Goal: Book appointment/travel/reservation

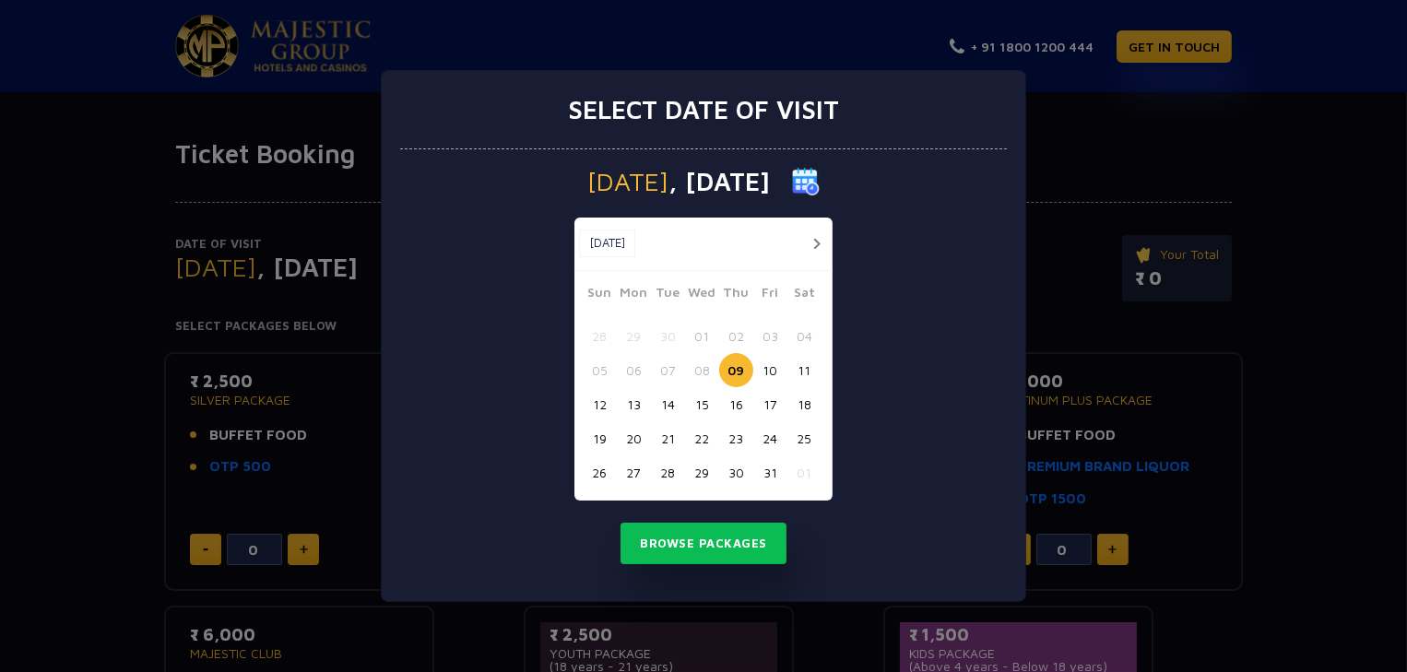
click at [823, 243] on button "button" at bounding box center [816, 243] width 23 height 23
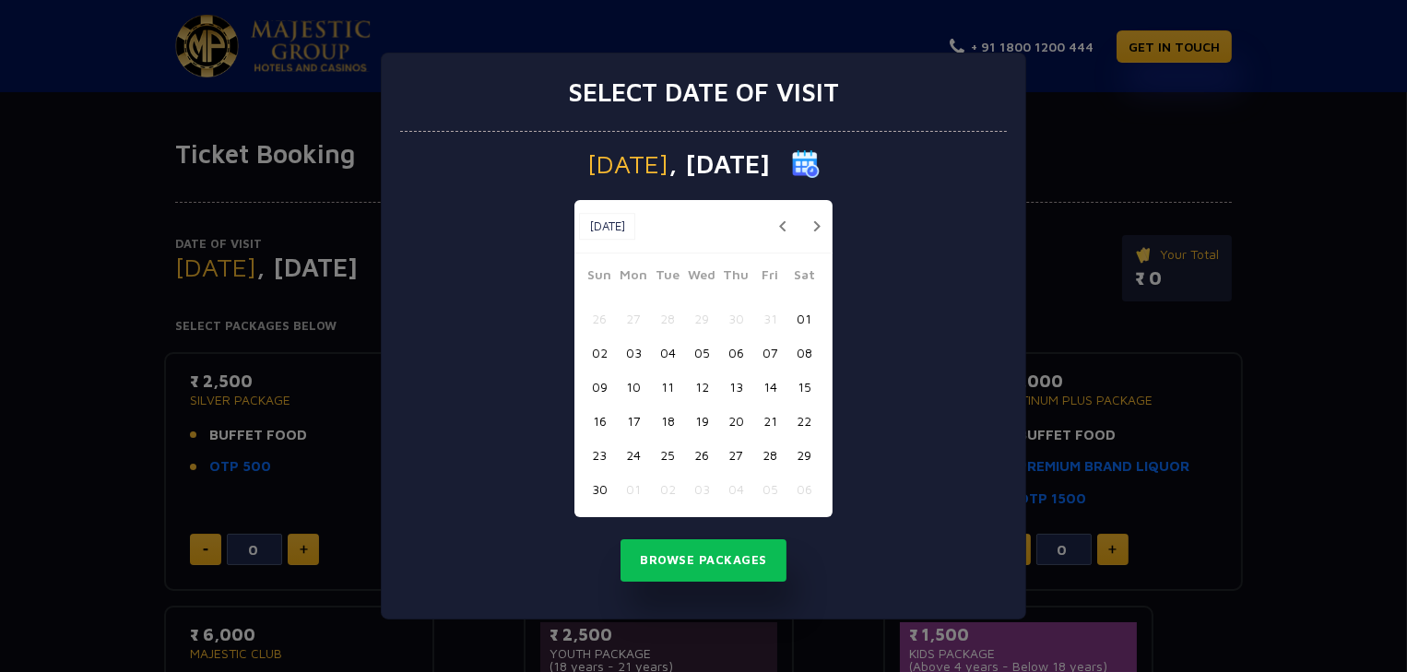
click at [814, 231] on button "button" at bounding box center [816, 226] width 23 height 23
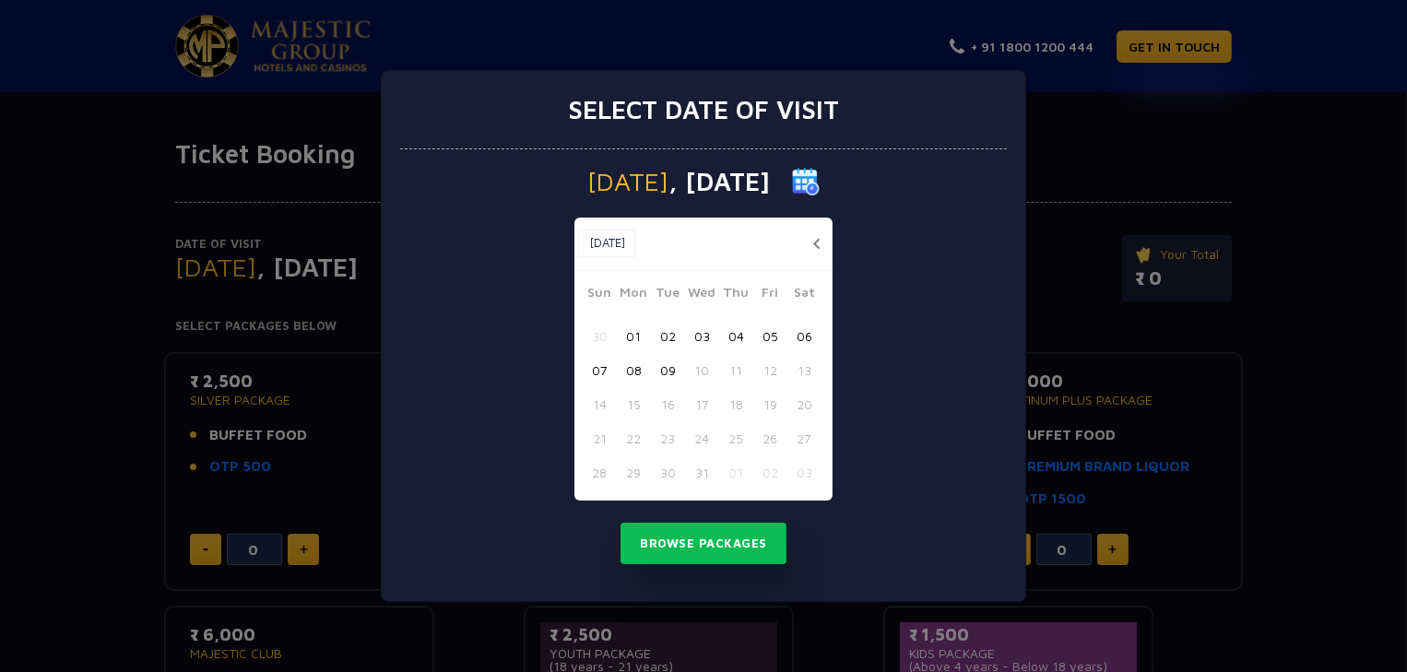
click at [814, 232] on button "button" at bounding box center [816, 243] width 23 height 23
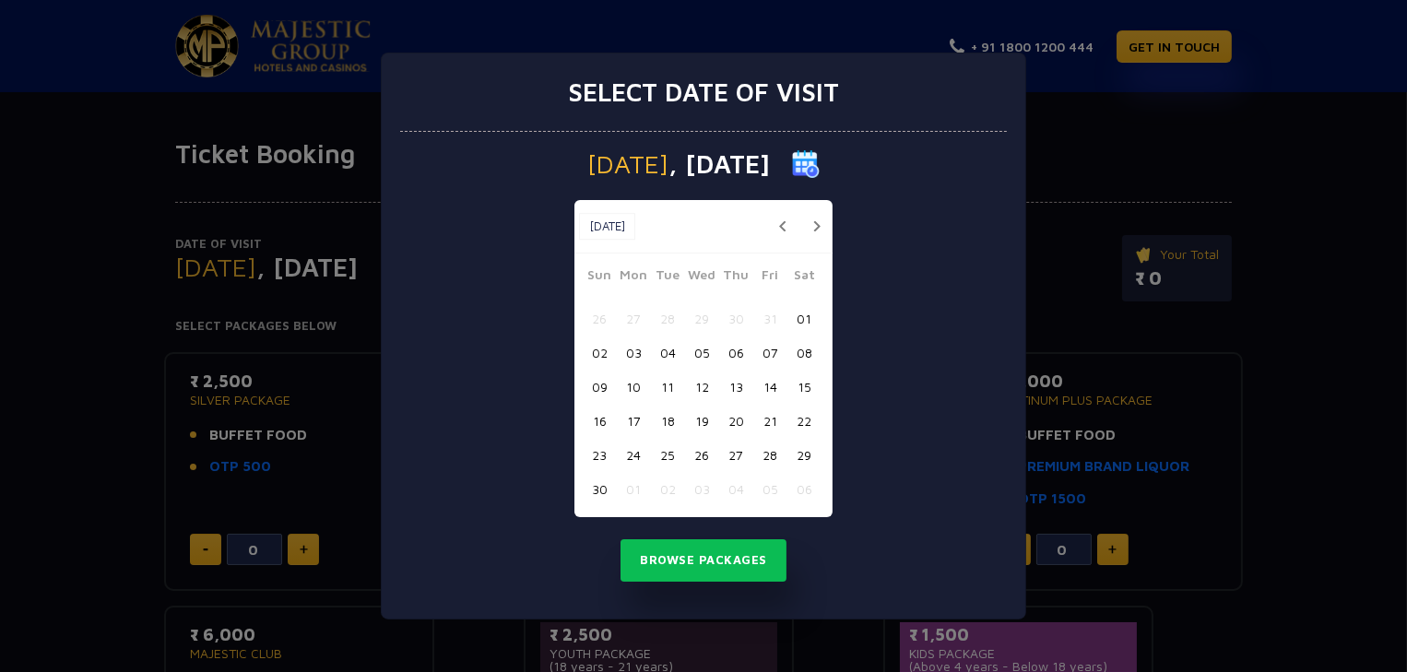
click at [821, 231] on button "button" at bounding box center [816, 226] width 23 height 23
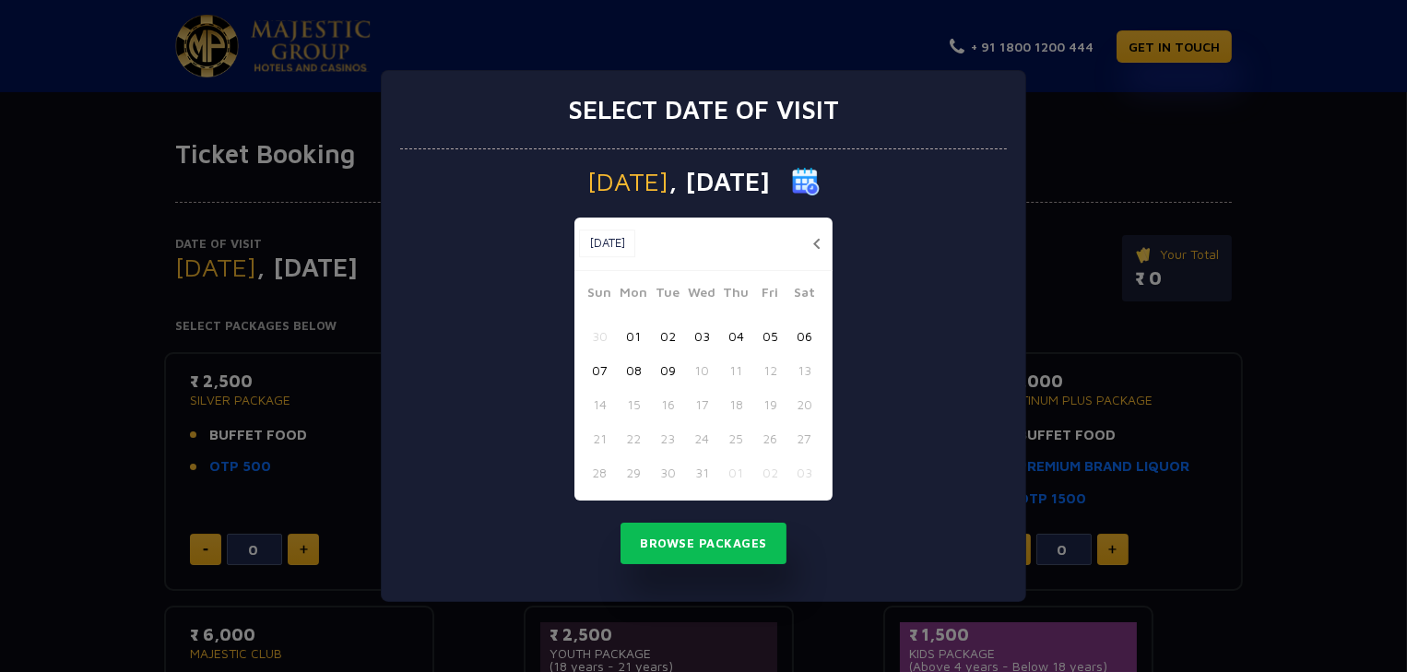
click at [817, 230] on div "[DATE] [DATE]" at bounding box center [704, 244] width 258 height 53
click at [814, 243] on button "button" at bounding box center [816, 243] width 23 height 23
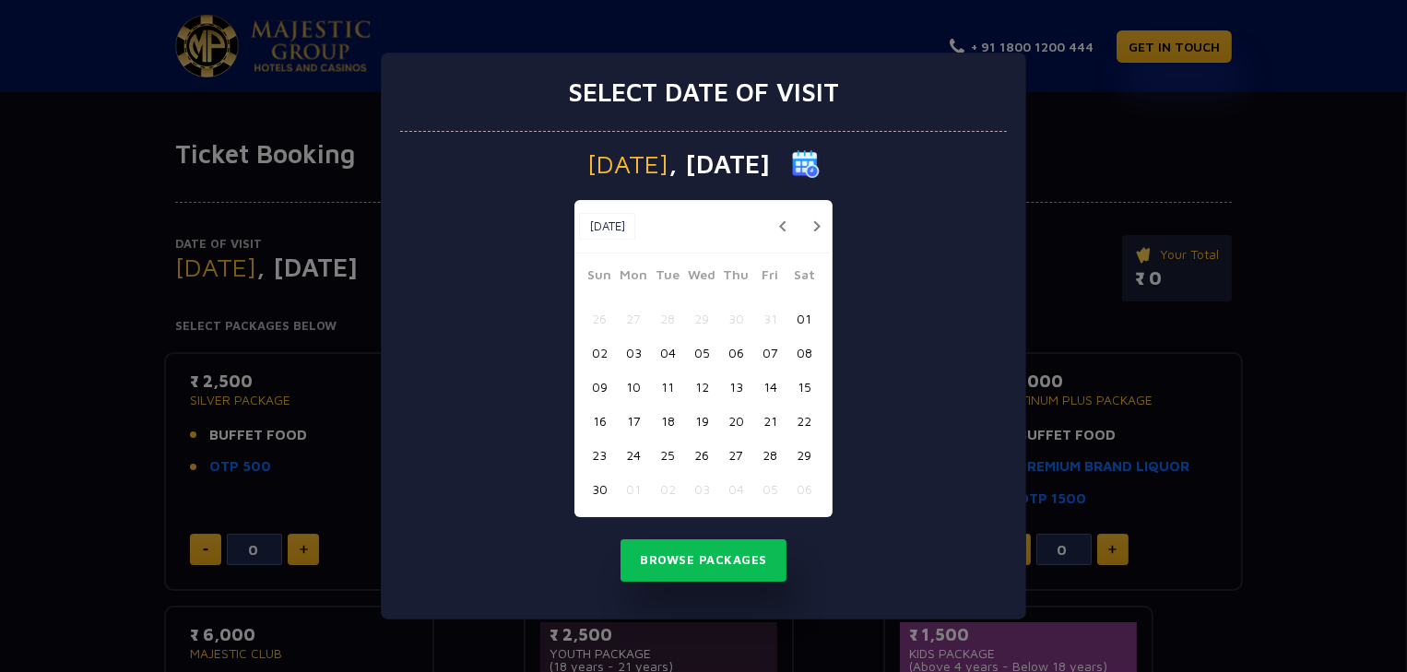
click at [734, 417] on button "20" at bounding box center [736, 421] width 34 height 34
click at [701, 565] on button "Browse Packages" at bounding box center [704, 560] width 166 height 42
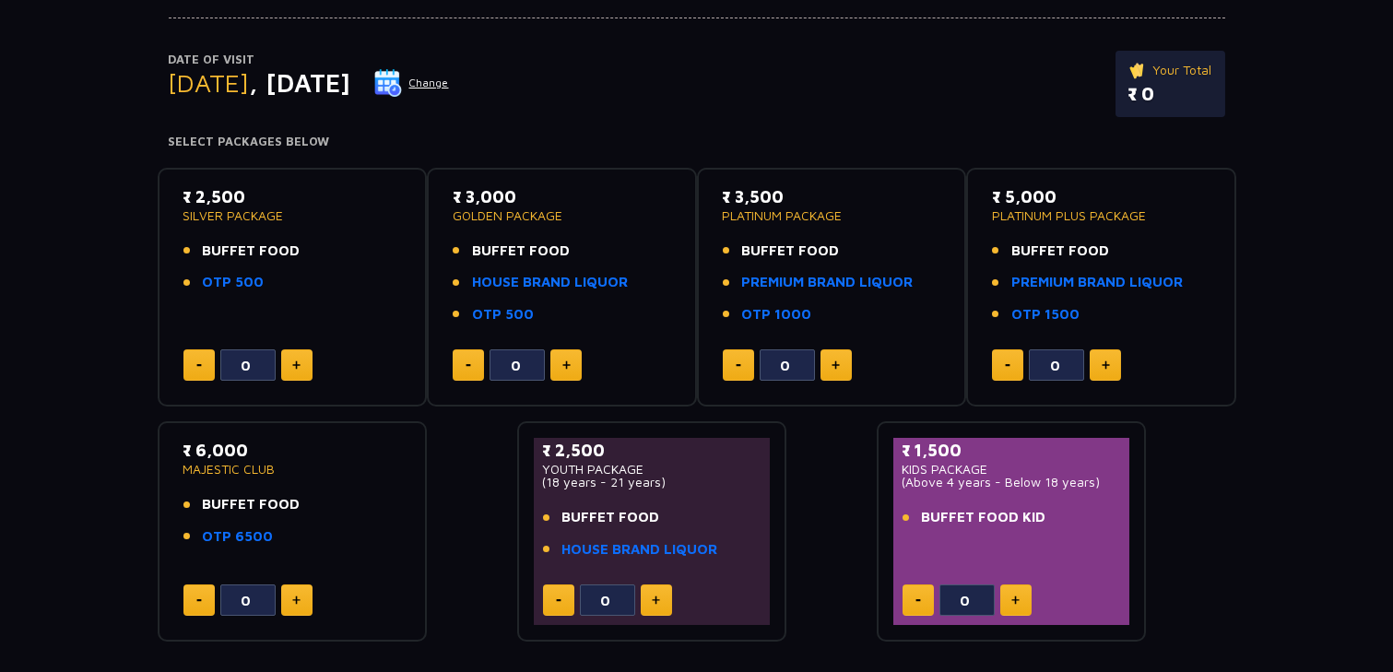
scroll to position [277, 0]
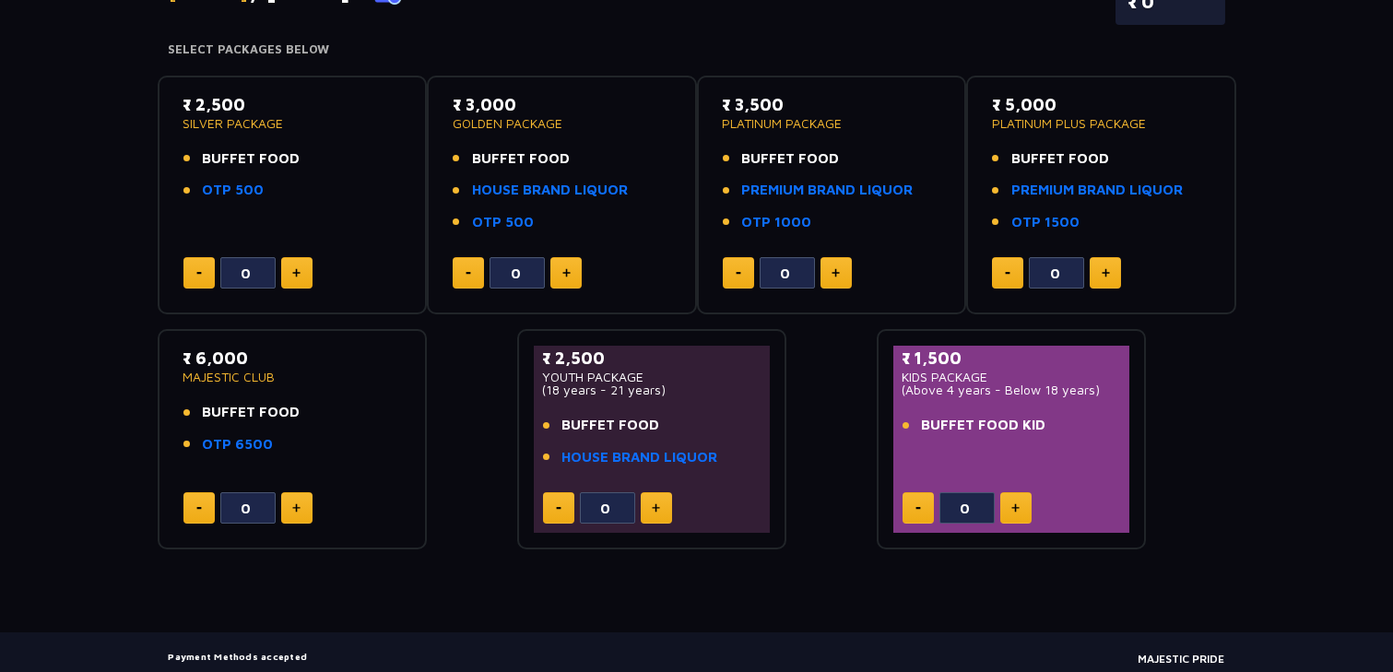
click at [301, 272] on button at bounding box center [296, 272] width 31 height 31
type input "1"
